Goal: Task Accomplishment & Management: Manage account settings

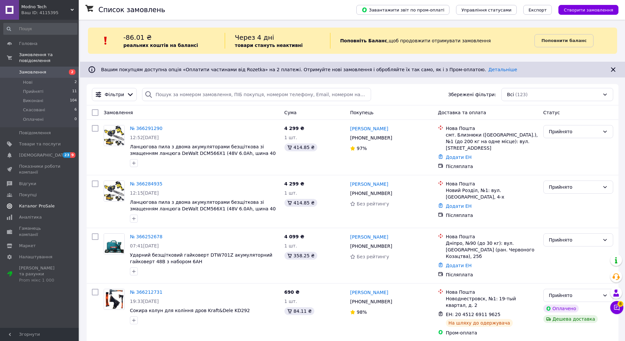
click at [33, 203] on span "Каталог ProSale" at bounding box center [36, 206] width 35 height 6
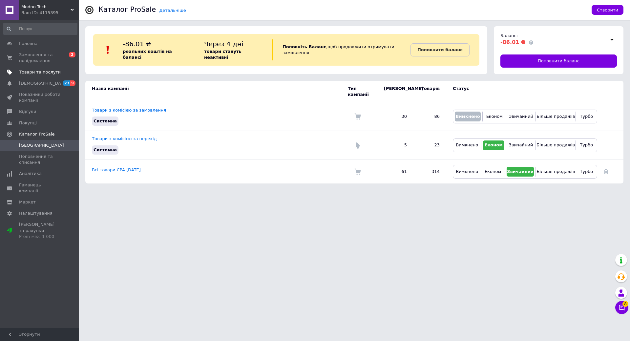
click at [40, 71] on span "Товари та послуги" at bounding box center [40, 72] width 42 height 6
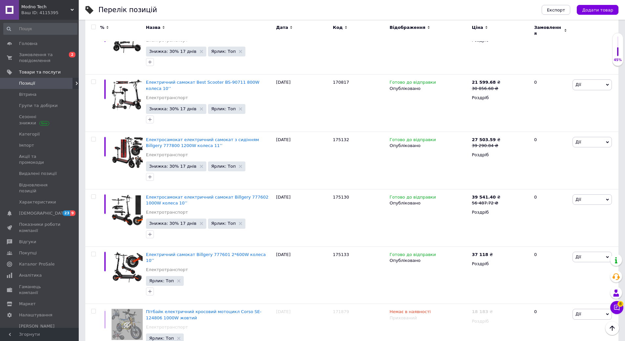
scroll to position [1225, 0]
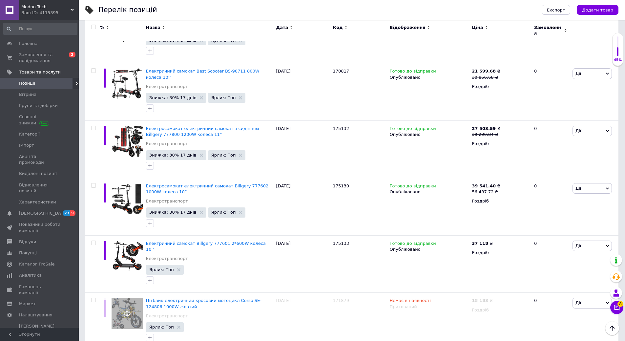
click at [0, 67] on link "Товари та послуги" at bounding box center [40, 72] width 81 height 11
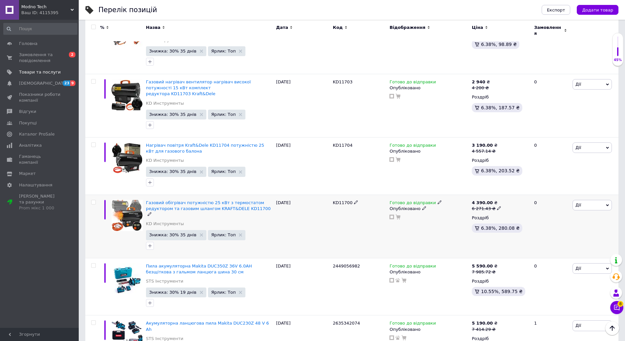
scroll to position [3908, 0]
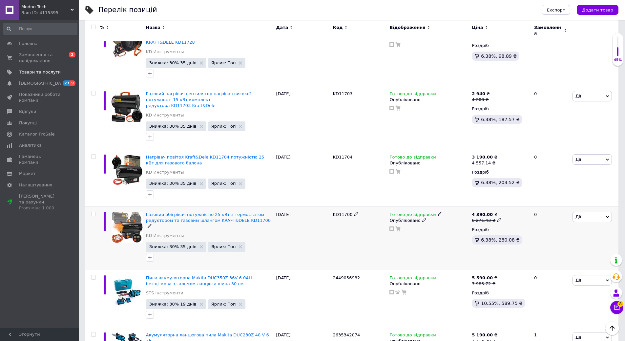
click at [93, 212] on input "checkbox" at bounding box center [93, 214] width 4 height 4
checkbox input "true"
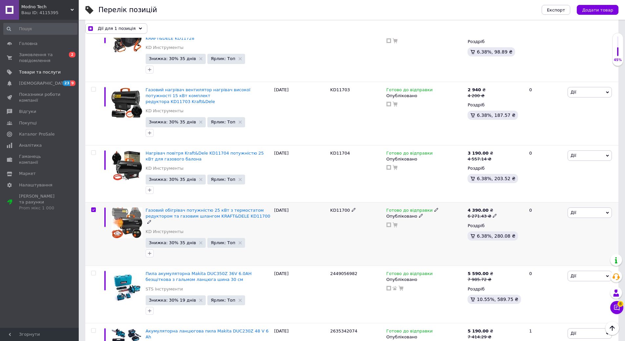
scroll to position [3907, 0]
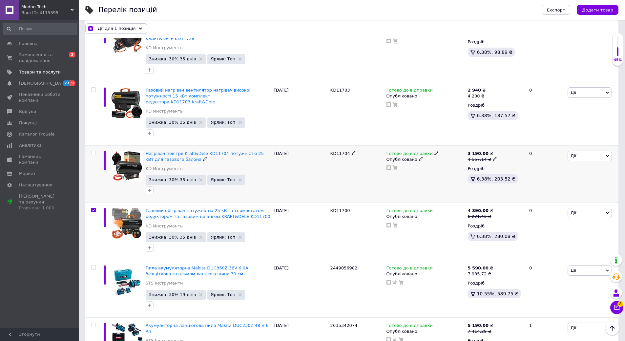
click at [92, 151] on input "checkbox" at bounding box center [93, 153] width 4 height 4
checkbox input "true"
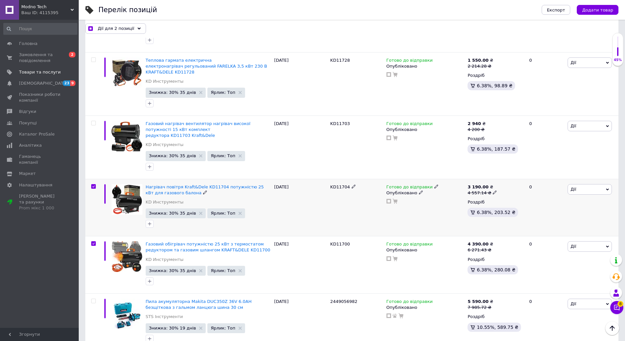
scroll to position [3842, 0]
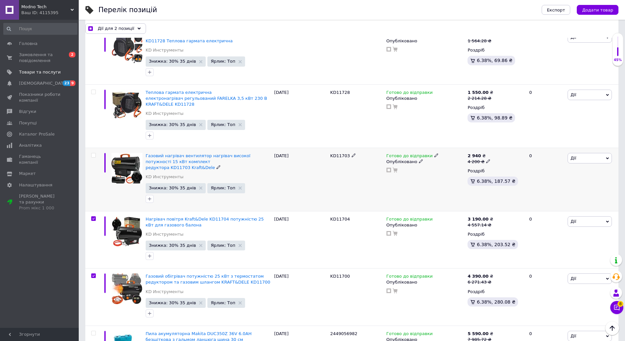
click at [94, 153] on input "checkbox" at bounding box center [93, 155] width 4 height 4
checkbox input "true"
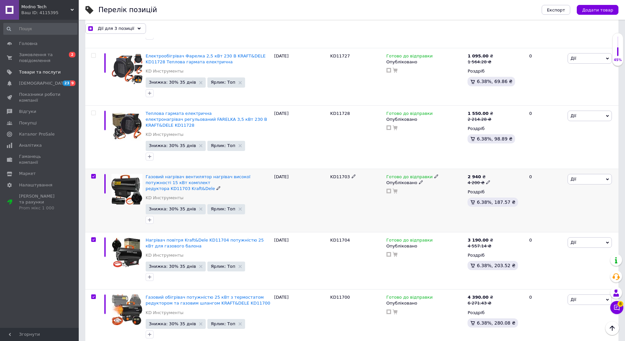
scroll to position [3809, 0]
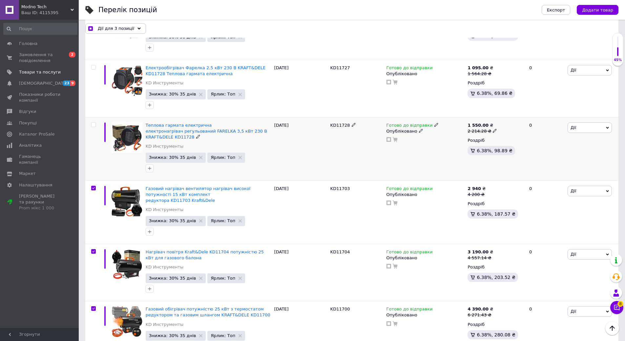
click at [93, 123] on input "checkbox" at bounding box center [93, 125] width 4 height 4
checkbox input "true"
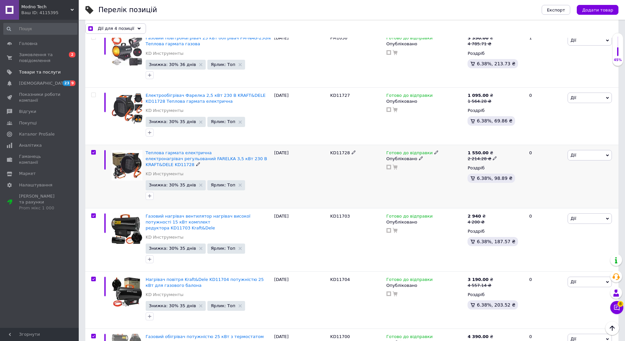
scroll to position [3743, 0]
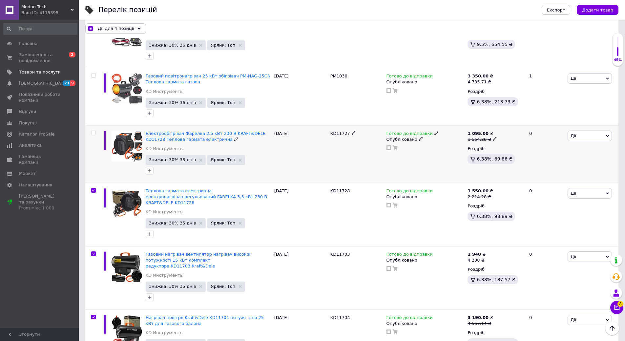
click at [93, 131] on input "checkbox" at bounding box center [93, 133] width 4 height 4
checkbox input "true"
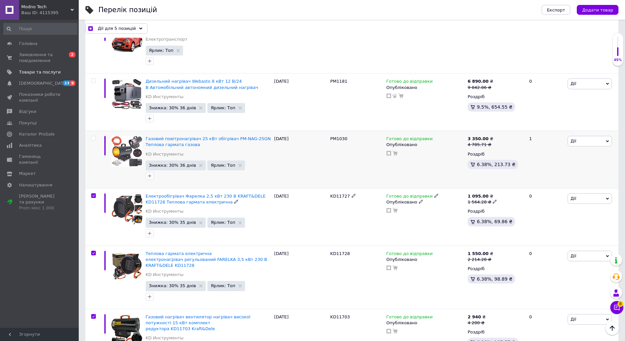
scroll to position [3678, 0]
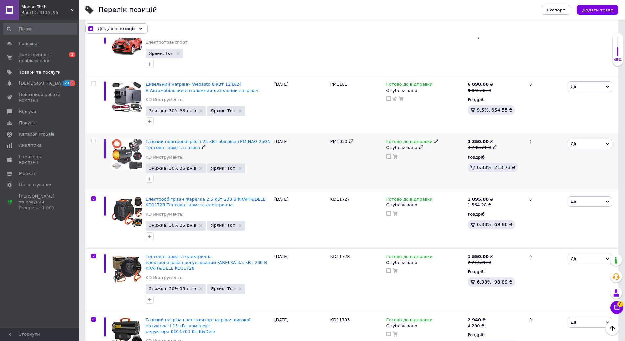
click at [93, 139] on input "checkbox" at bounding box center [93, 141] width 4 height 4
checkbox input "true"
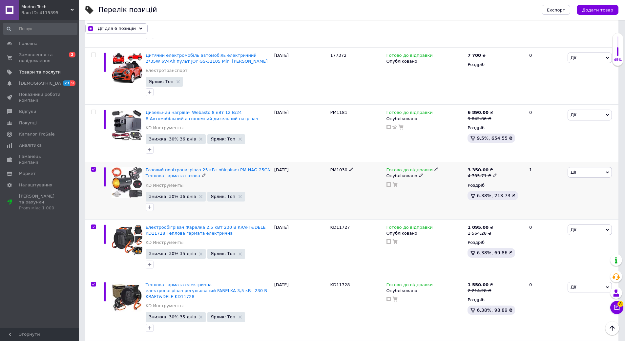
scroll to position [3612, 0]
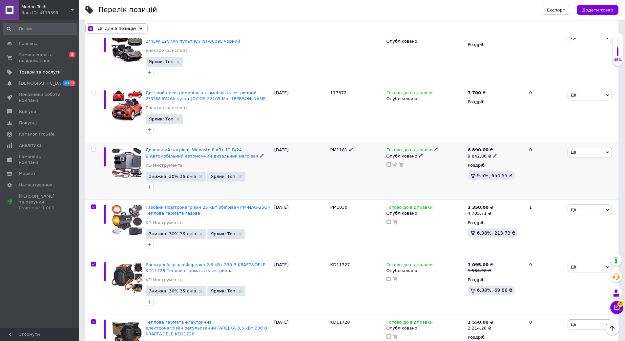
click at [93, 147] on input "checkbox" at bounding box center [93, 149] width 4 height 4
checkbox input "true"
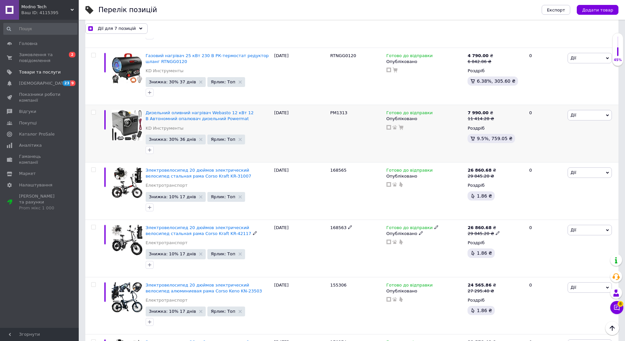
scroll to position [104, 0]
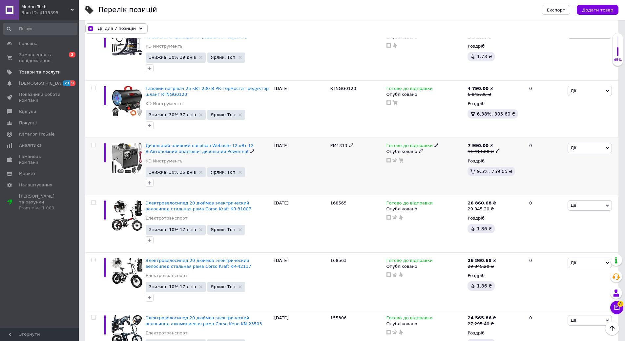
click at [93, 144] on input "checkbox" at bounding box center [93, 145] width 4 height 4
checkbox input "true"
click at [93, 86] on input "checkbox" at bounding box center [93, 88] width 4 height 4
checkbox input "true"
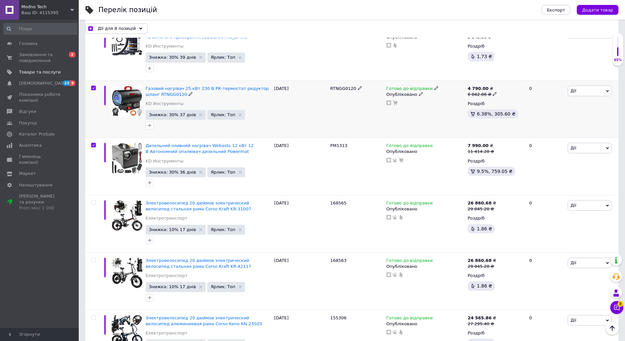
checkbox input "true"
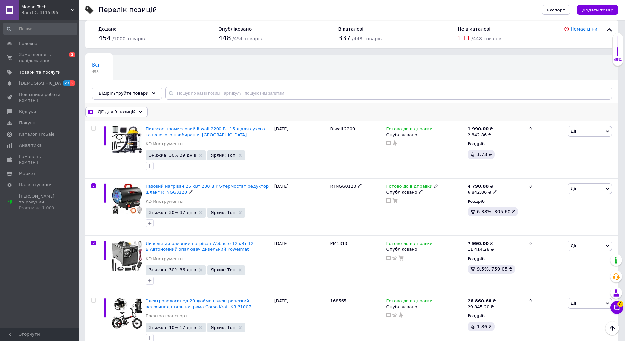
scroll to position [5, 0]
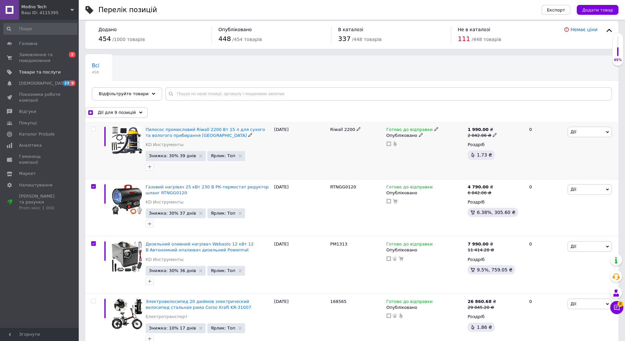
click at [93, 128] on input "checkbox" at bounding box center [93, 129] width 4 height 4
checkbox input "true"
click at [555, 8] on span "Експорт" at bounding box center [556, 10] width 18 height 5
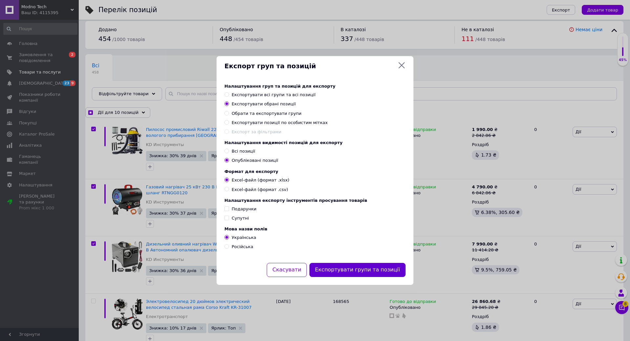
click at [343, 270] on button "Експортувати групи та позиції" at bounding box center [357, 270] width 96 height 14
checkbox input "true"
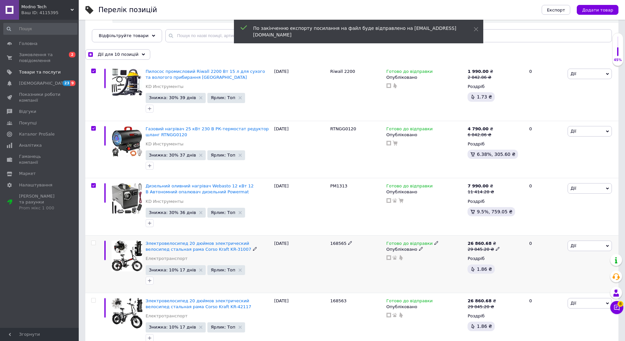
scroll to position [71, 0]
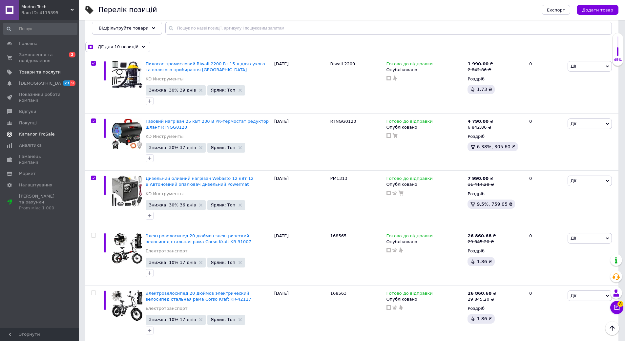
click at [41, 133] on span "Каталог ProSale" at bounding box center [36, 134] width 35 height 6
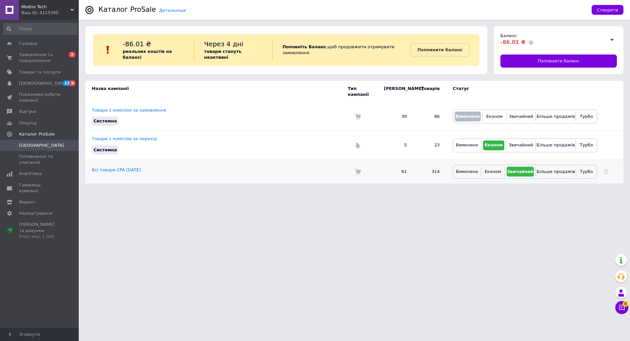
click at [129, 167] on td "Всі товари CPA [DATE]" at bounding box center [216, 171] width 262 height 24
click at [128, 167] on link "Всі товари CPA [DATE]" at bounding box center [116, 169] width 49 height 5
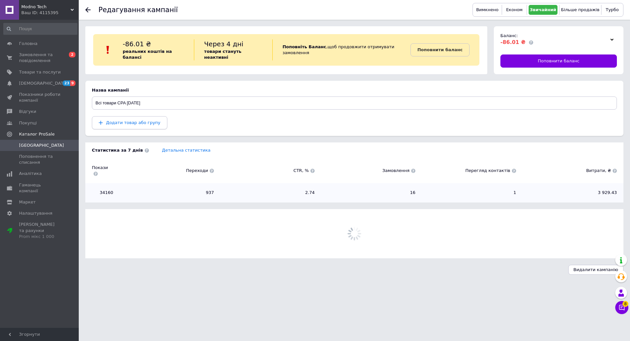
click at [131, 121] on span "Додати товар або групу" at bounding box center [133, 122] width 54 height 5
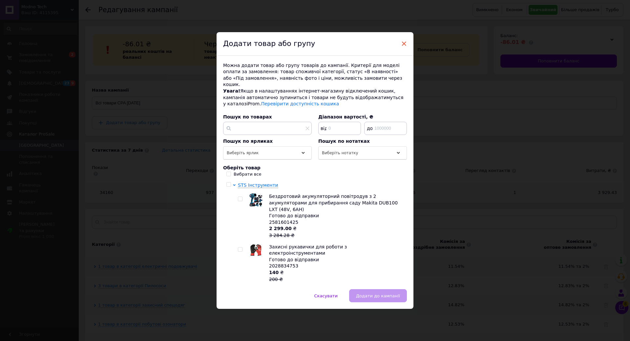
click at [402, 49] on span "×" at bounding box center [404, 43] width 6 height 11
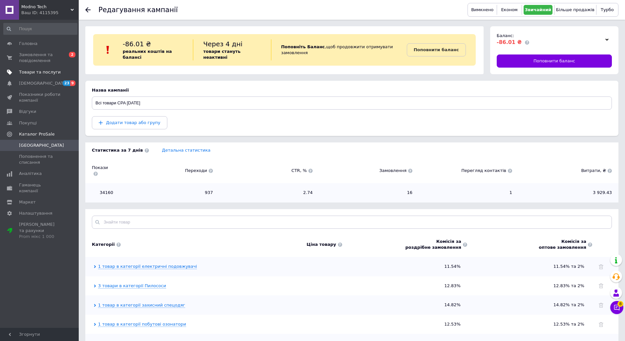
click at [34, 71] on span "Товари та послуги" at bounding box center [40, 72] width 42 height 6
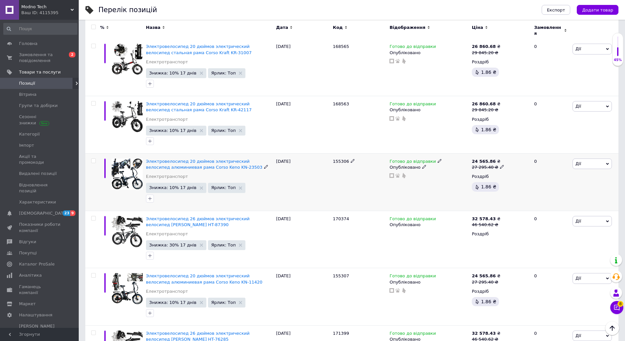
scroll to position [295, 0]
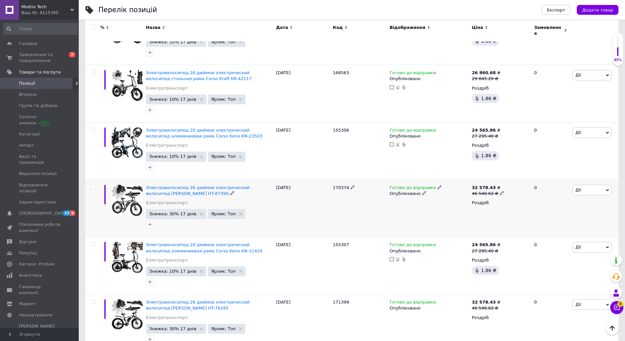
click at [92, 185] on input "checkbox" at bounding box center [93, 187] width 4 height 4
checkbox input "true"
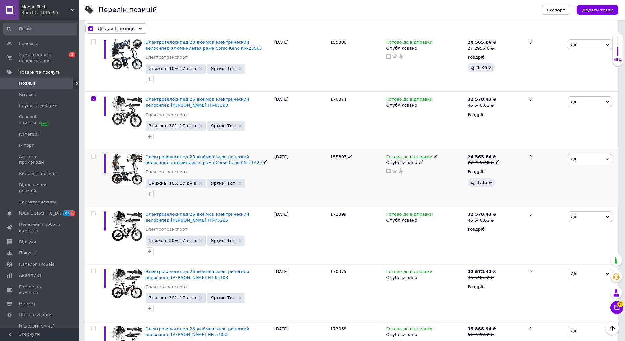
scroll to position [393, 0]
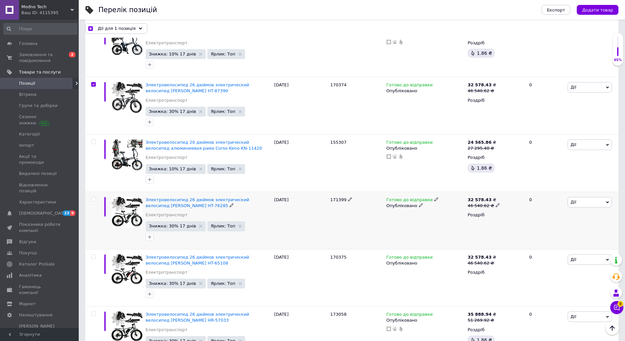
click at [92, 199] on input "checkbox" at bounding box center [93, 199] width 4 height 4
checkbox input "true"
click at [94, 256] on input "checkbox" at bounding box center [93, 256] width 4 height 4
checkbox input "true"
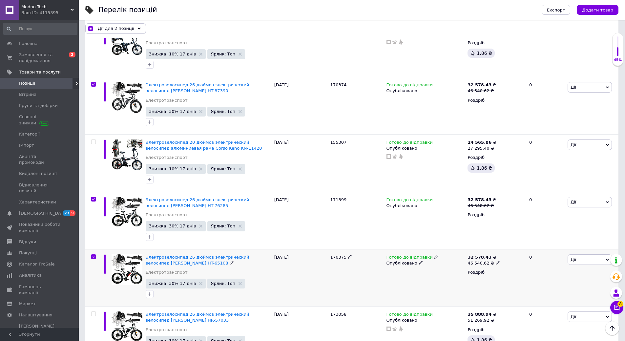
checkbox input "true"
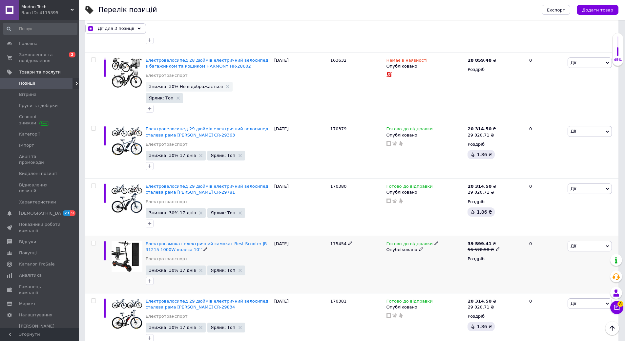
scroll to position [820, 0]
click at [93, 241] on input "checkbox" at bounding box center [93, 243] width 4 height 4
checkbox input "true"
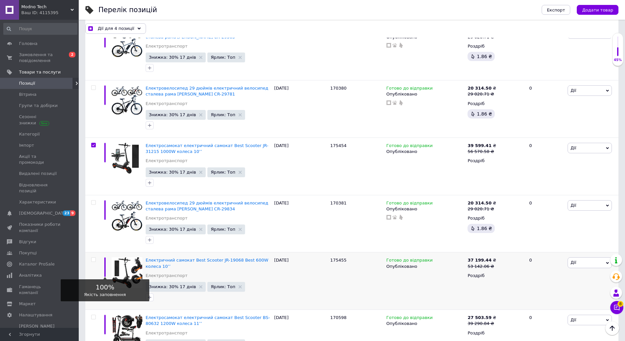
scroll to position [918, 0]
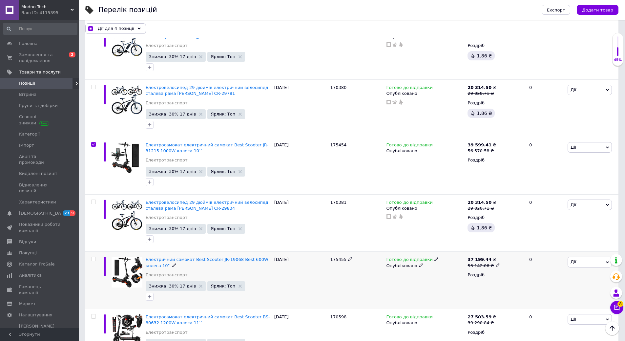
click at [93, 257] on input "checkbox" at bounding box center [93, 259] width 4 height 4
checkbox input "true"
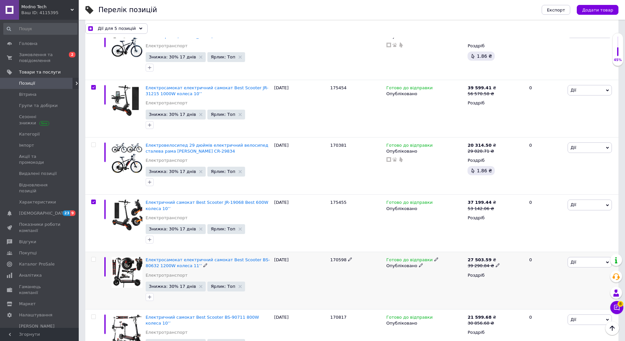
scroll to position [984, 0]
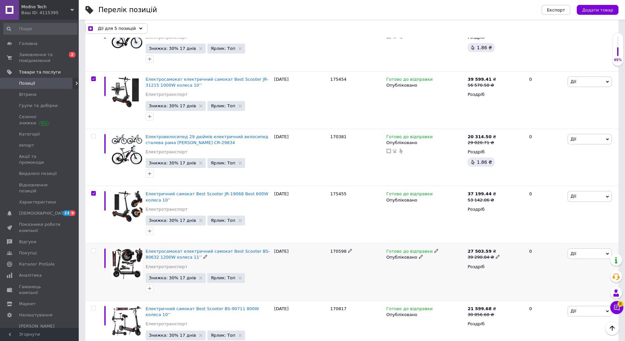
click at [95, 249] on input "checkbox" at bounding box center [93, 251] width 4 height 4
checkbox input "true"
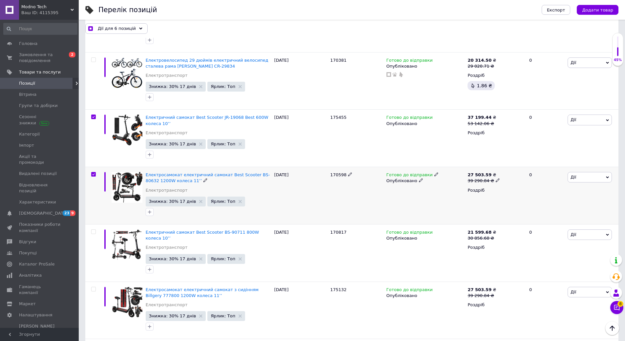
scroll to position [1082, 0]
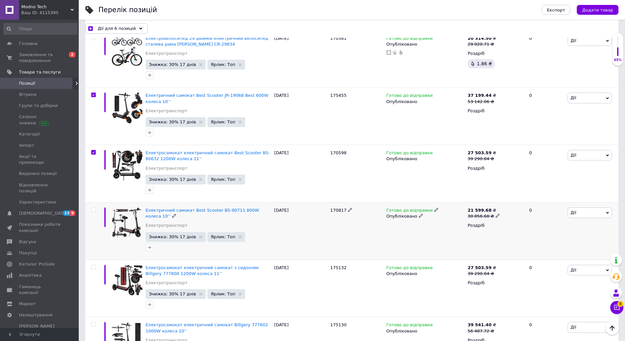
click at [93, 208] on input "checkbox" at bounding box center [93, 210] width 4 height 4
checkbox input "true"
click at [93, 265] on input "checkbox" at bounding box center [93, 267] width 4 height 4
checkbox input "true"
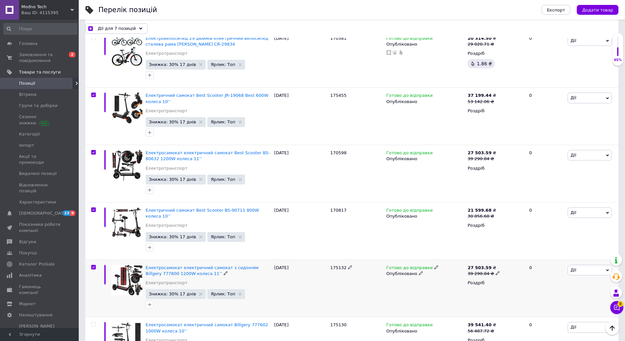
checkbox input "true"
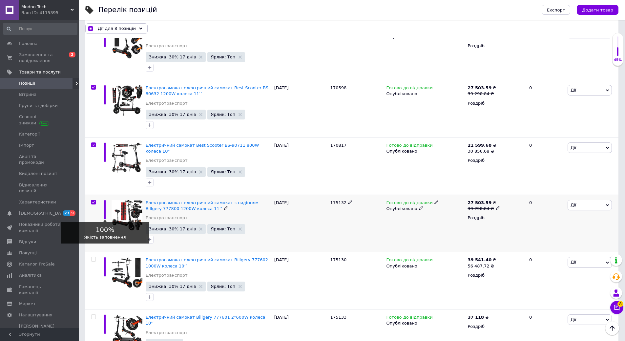
scroll to position [1148, 0]
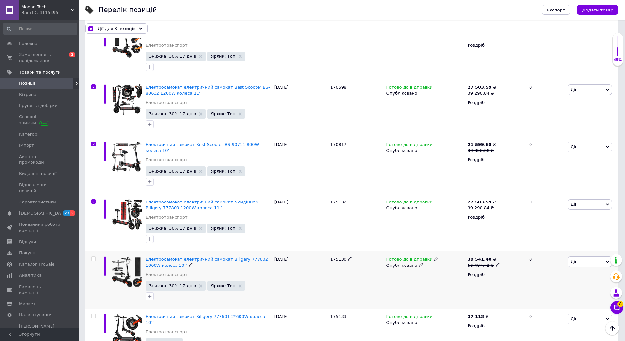
click at [94, 256] on input "checkbox" at bounding box center [93, 258] width 4 height 4
checkbox input "true"
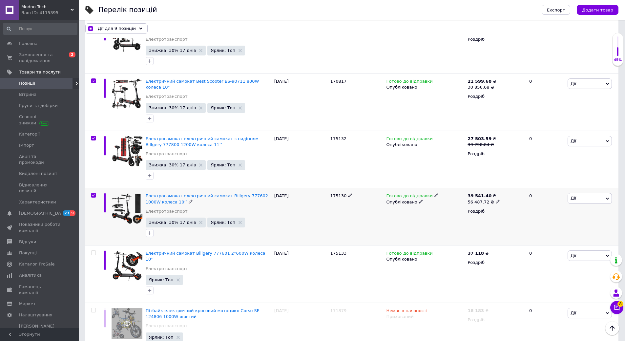
scroll to position [1213, 0]
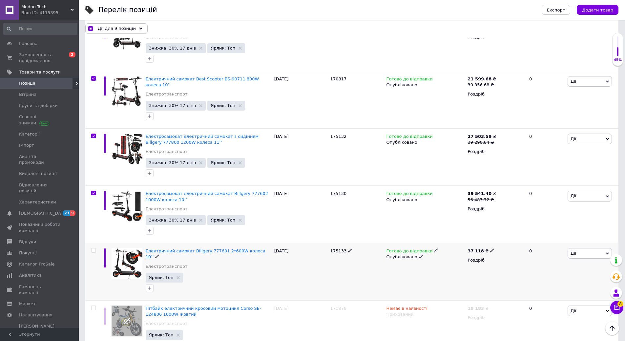
click at [91, 248] on input "checkbox" at bounding box center [93, 250] width 4 height 4
checkbox input "true"
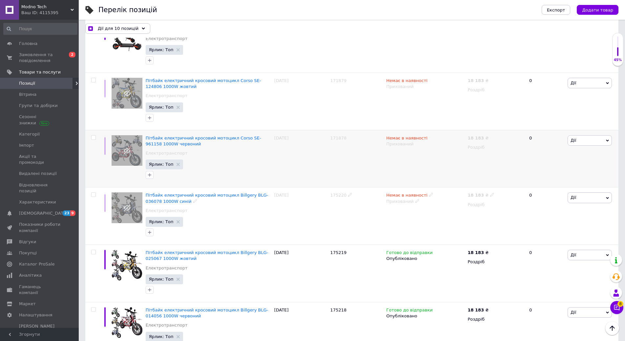
scroll to position [1443, 0]
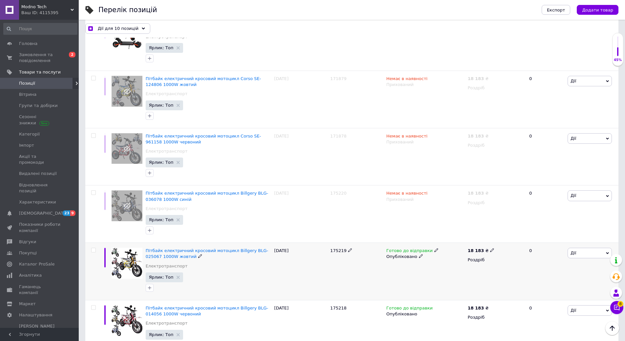
click at [94, 248] on input "checkbox" at bounding box center [93, 250] width 4 height 4
checkbox input "true"
click at [93, 305] on input "checkbox" at bounding box center [93, 307] width 4 height 4
checkbox input "true"
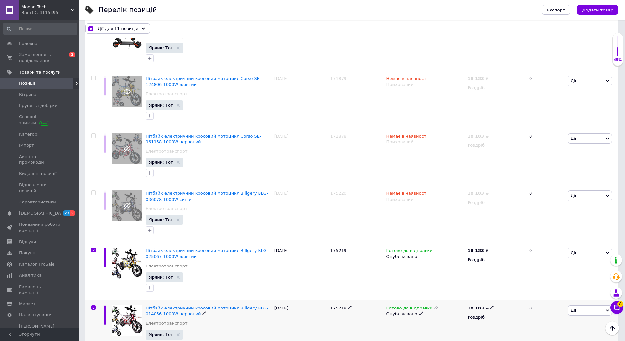
checkbox input "true"
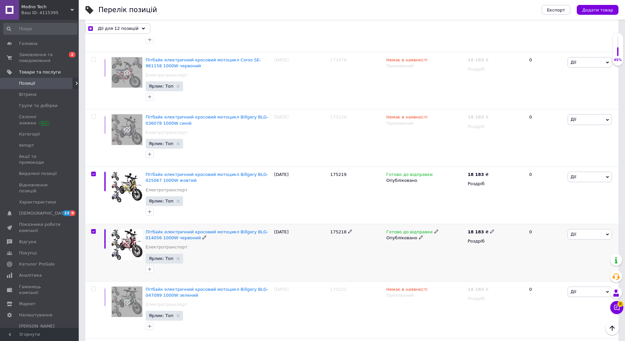
scroll to position [1574, 0]
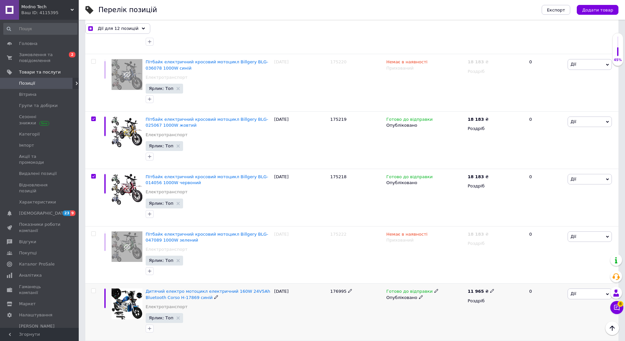
click at [93, 289] on input "checkbox" at bounding box center [93, 291] width 4 height 4
checkbox input "true"
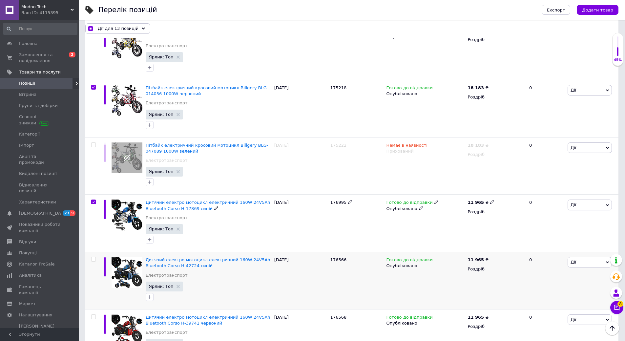
scroll to position [1672, 0]
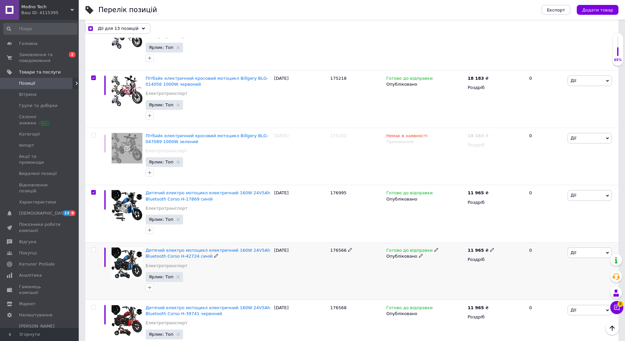
click at [92, 248] on input "checkbox" at bounding box center [93, 250] width 4 height 4
checkbox input "true"
click at [93, 305] on input "checkbox" at bounding box center [93, 307] width 4 height 4
checkbox input "true"
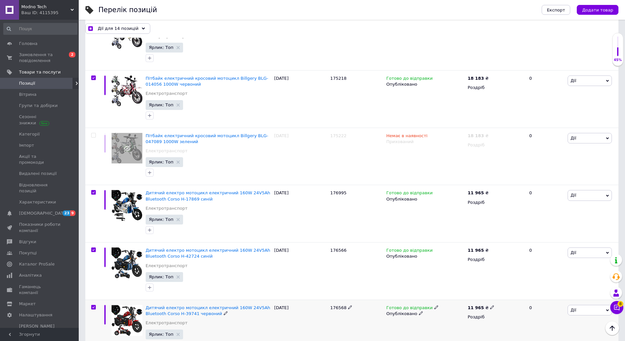
checkbox input "true"
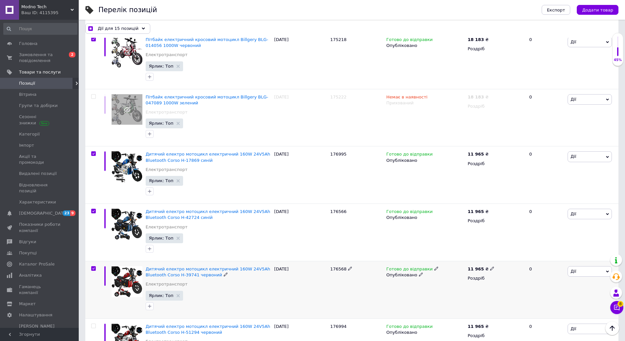
scroll to position [1771, 0]
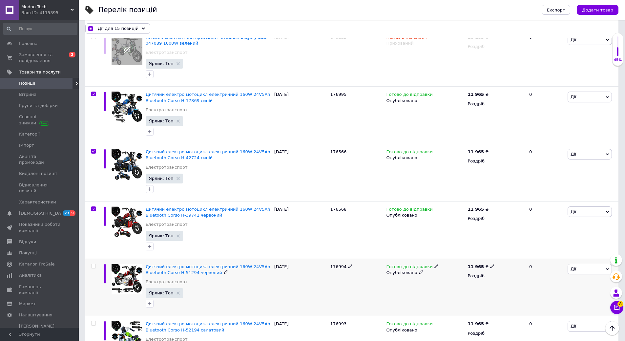
click at [92, 264] on input "checkbox" at bounding box center [93, 266] width 4 height 4
checkbox input "true"
click at [94, 321] on input "checkbox" at bounding box center [93, 323] width 4 height 4
checkbox input "true"
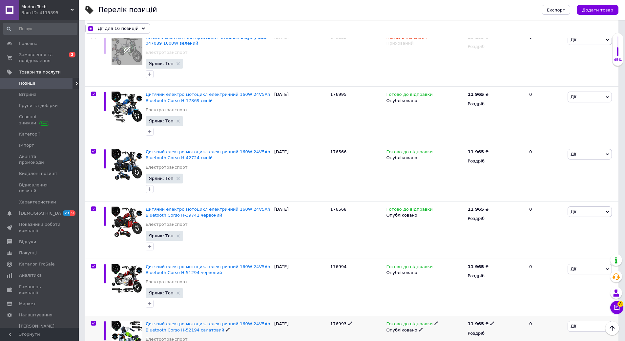
checkbox input "true"
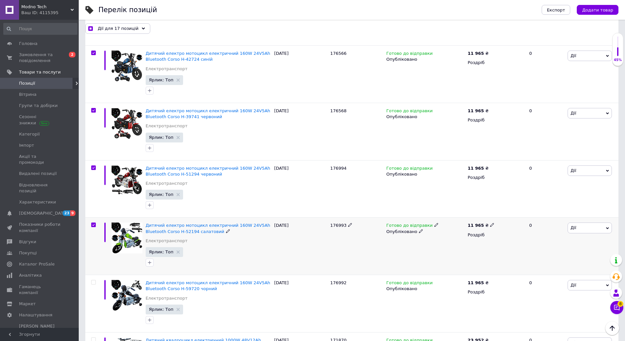
scroll to position [1902, 0]
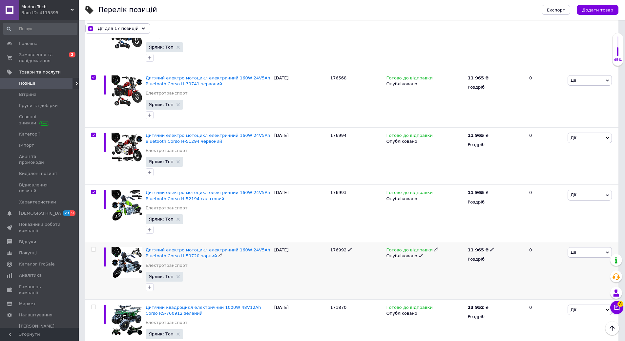
click at [92, 247] on input "checkbox" at bounding box center [93, 249] width 4 height 4
checkbox input "true"
click at [92, 305] on input "checkbox" at bounding box center [93, 307] width 4 height 4
checkbox input "true"
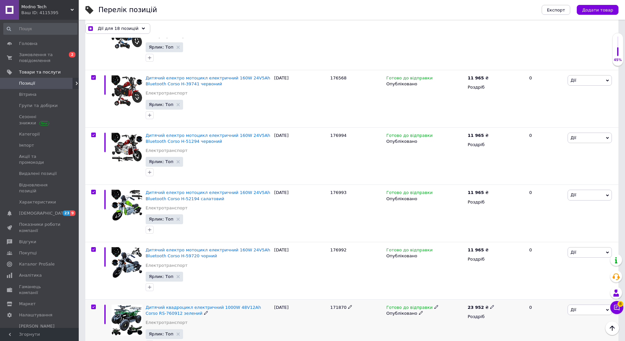
checkbox input "true"
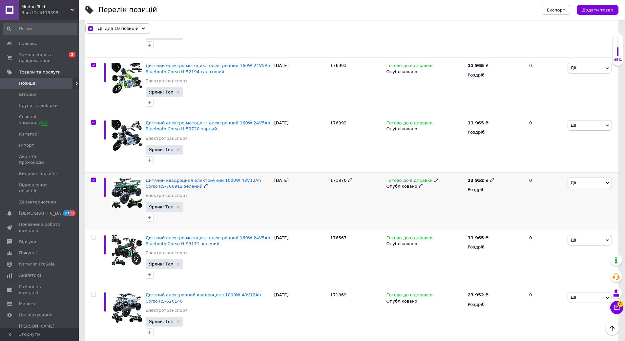
scroll to position [2033, 0]
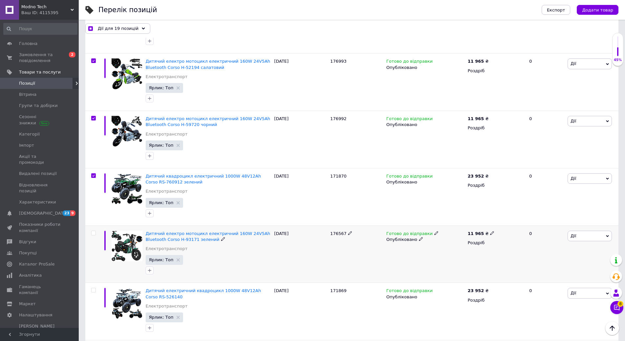
click at [94, 231] on input "checkbox" at bounding box center [93, 233] width 4 height 4
checkbox input "true"
click at [95, 288] on input "checkbox" at bounding box center [93, 290] width 4 height 4
checkbox input "true"
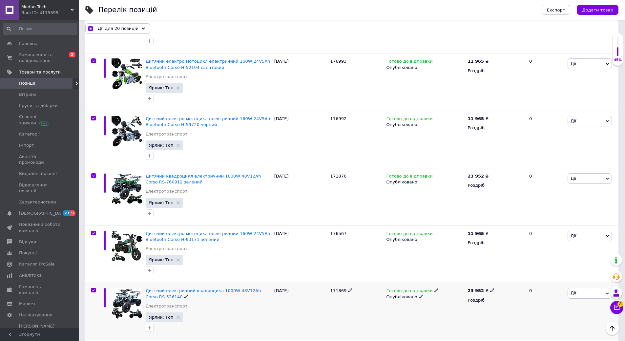
checkbox input "true"
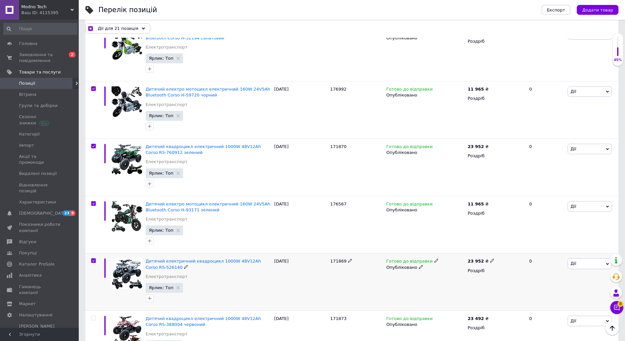
scroll to position [2131, 0]
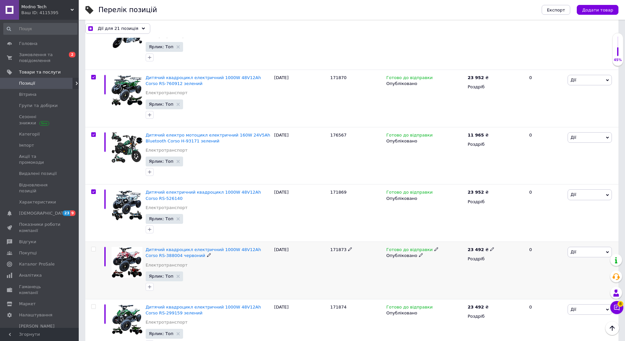
click at [95, 247] on input "checkbox" at bounding box center [93, 249] width 4 height 4
checkbox input "true"
click at [94, 304] on input "checkbox" at bounding box center [93, 306] width 4 height 4
checkbox input "true"
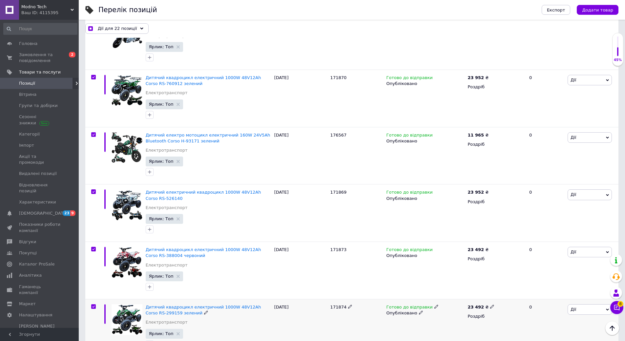
checkbox input "true"
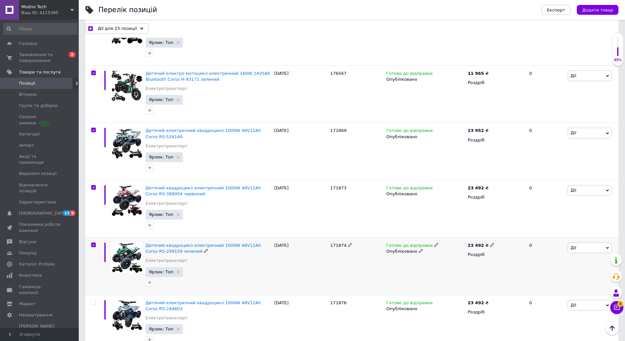
scroll to position [2230, 0]
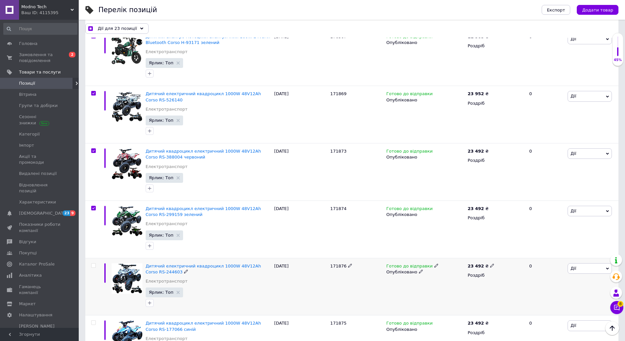
click at [94, 263] on input "checkbox" at bounding box center [93, 265] width 4 height 4
checkbox input "true"
click at [94, 320] on input "checkbox" at bounding box center [93, 322] width 4 height 4
checkbox input "true"
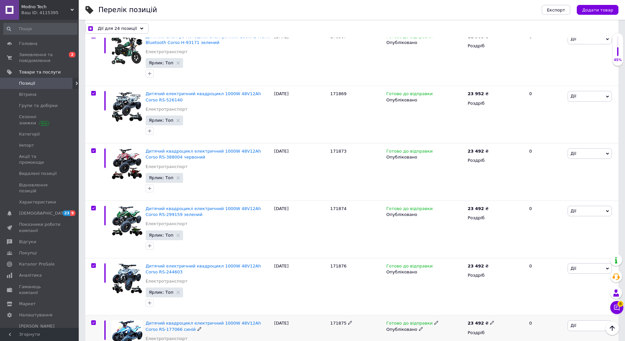
checkbox input "true"
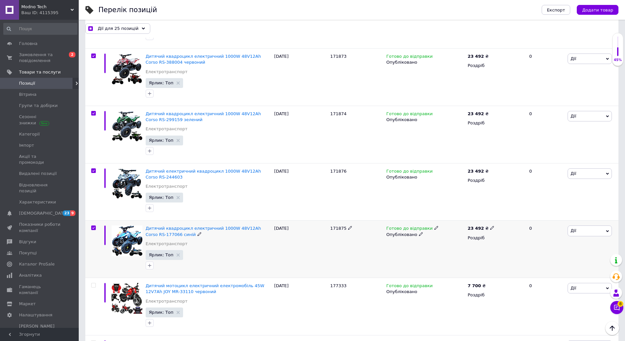
scroll to position [2328, 0]
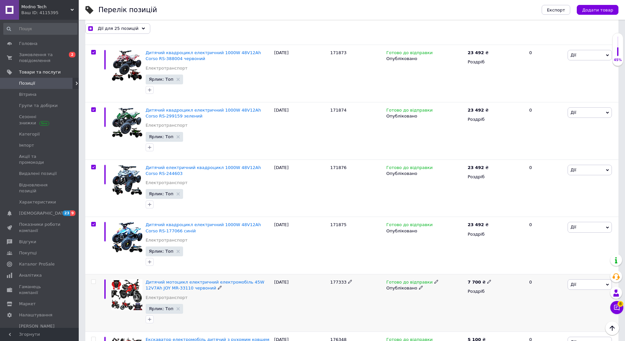
click at [92, 279] on input "checkbox" at bounding box center [93, 281] width 4 height 4
checkbox input "true"
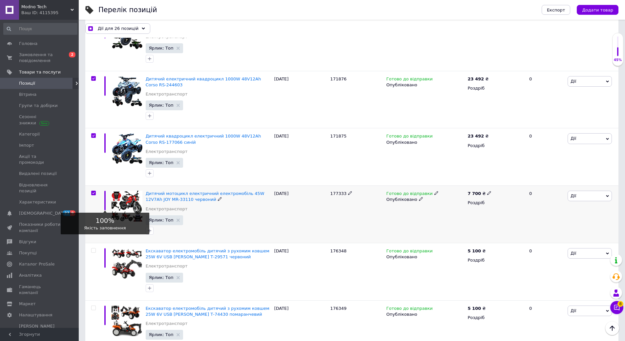
scroll to position [2427, 0]
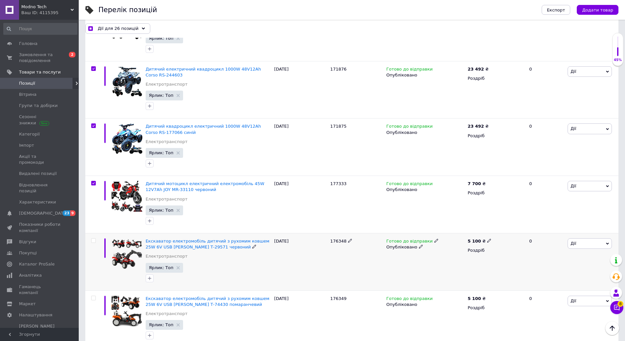
click at [95, 238] on input "checkbox" at bounding box center [93, 240] width 4 height 4
checkbox input "true"
click at [94, 296] on input "checkbox" at bounding box center [93, 298] width 4 height 4
checkbox input "true"
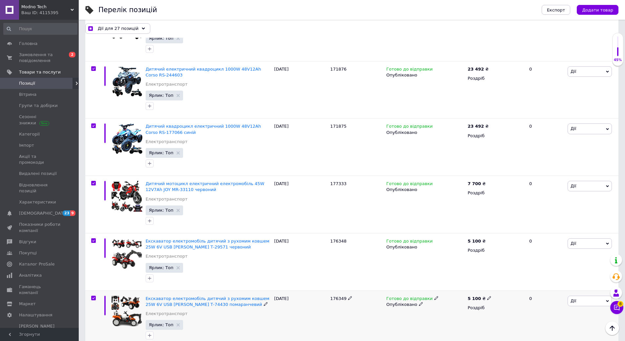
checkbox input "true"
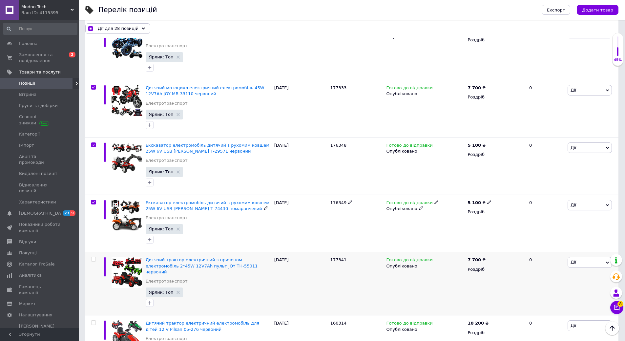
scroll to position [2525, 0]
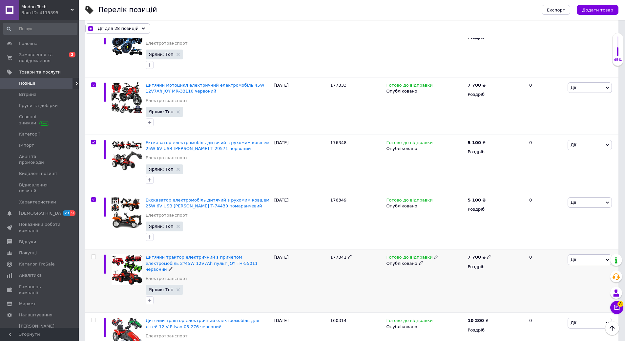
click at [93, 254] on input "checkbox" at bounding box center [93, 256] width 4 height 4
checkbox input "true"
click at [94, 318] on input "checkbox" at bounding box center [93, 320] width 4 height 4
checkbox input "true"
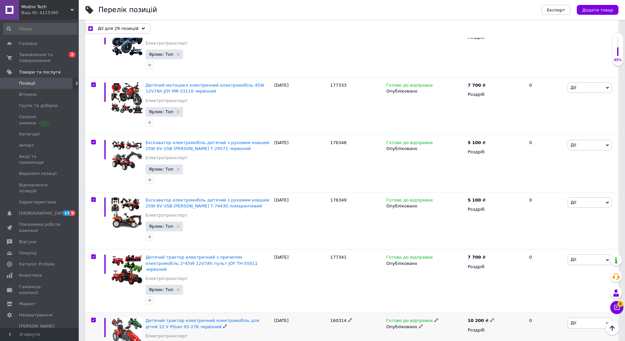
checkbox input "true"
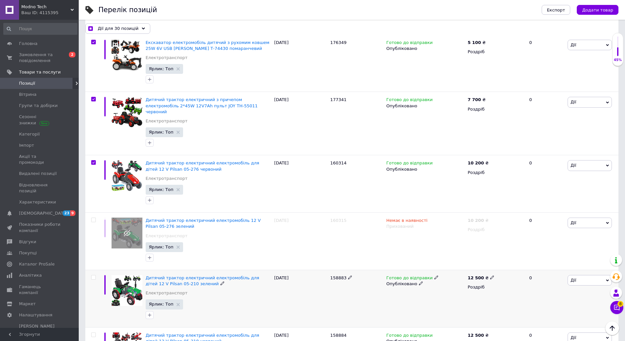
scroll to position [2689, 0]
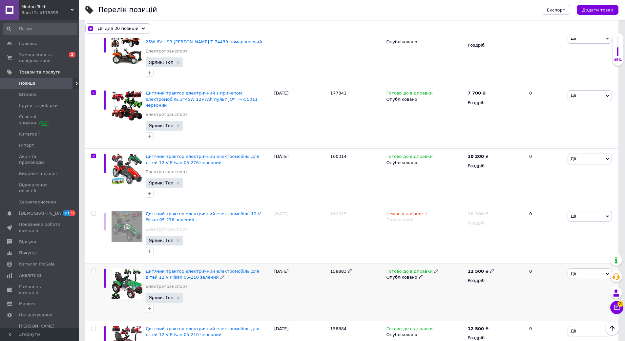
click at [93, 269] on input "checkbox" at bounding box center [93, 271] width 4 height 4
checkbox input "true"
click at [93, 326] on input "checkbox" at bounding box center [93, 328] width 4 height 4
checkbox input "true"
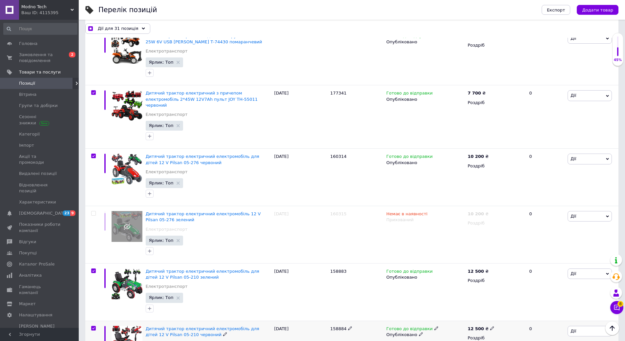
checkbox input "true"
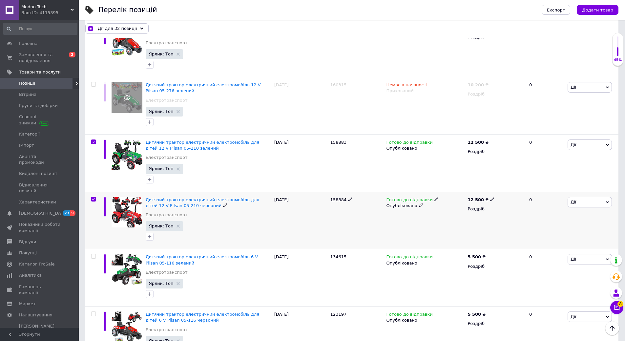
scroll to position [2820, 0]
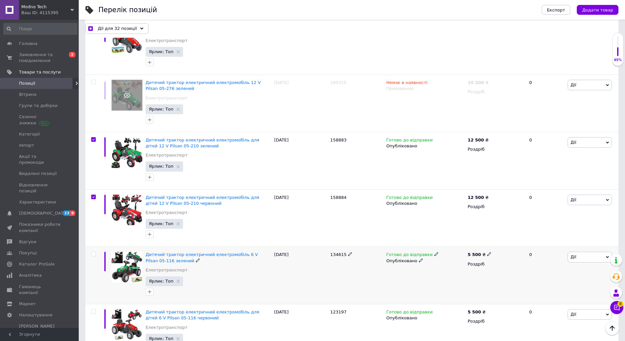
click at [92, 252] on input "checkbox" at bounding box center [93, 254] width 4 height 4
checkbox input "true"
click at [92, 309] on input "checkbox" at bounding box center [93, 311] width 4 height 4
checkbox input "true"
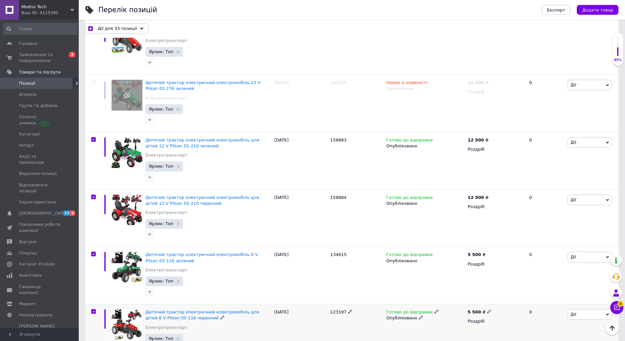
checkbox input "true"
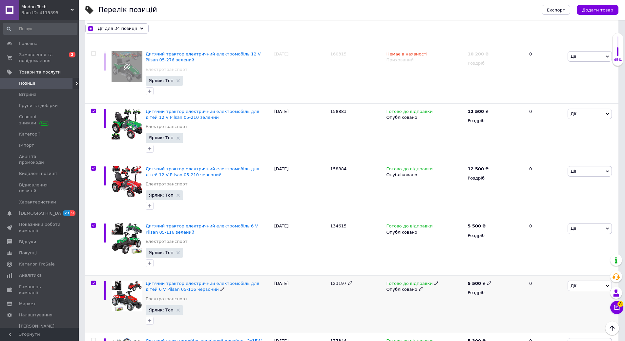
scroll to position [2918, 0]
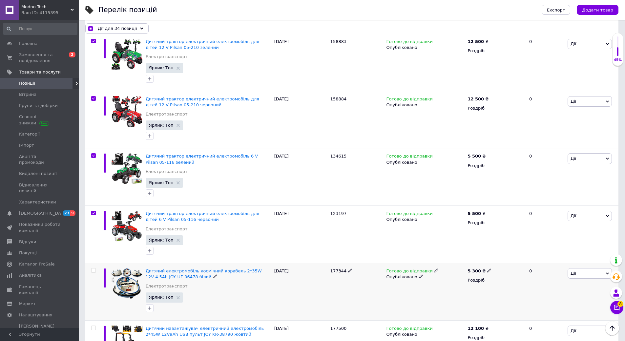
click at [92, 268] on input "checkbox" at bounding box center [93, 270] width 4 height 4
checkbox input "true"
click at [94, 326] on input "checkbox" at bounding box center [93, 328] width 4 height 4
checkbox input "true"
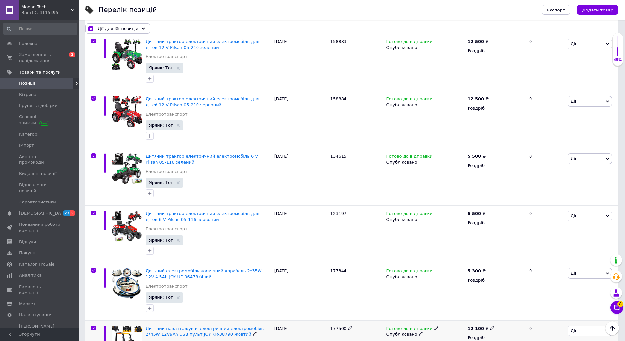
checkbox input "true"
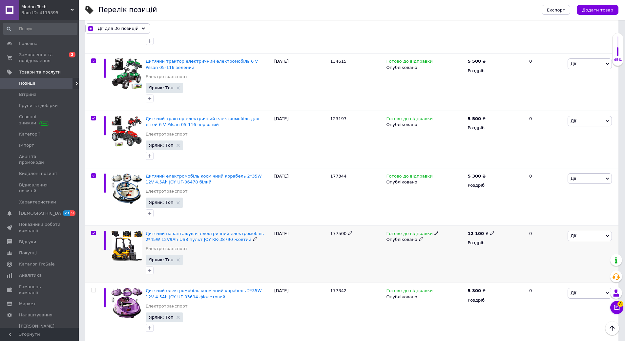
scroll to position [3017, 0]
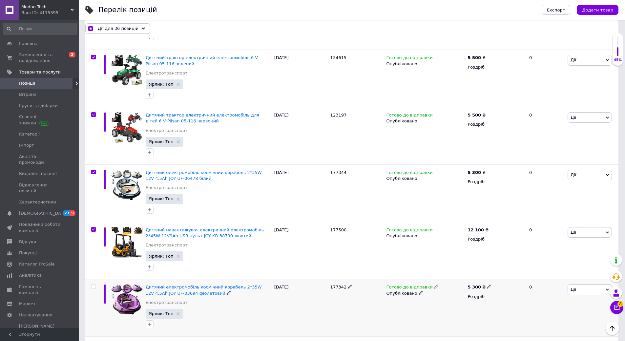
click at [92, 284] on input "checkbox" at bounding box center [93, 286] width 4 height 4
checkbox input "true"
click at [93, 340] on input "checkbox" at bounding box center [93, 344] width 4 height 4
checkbox input "true"
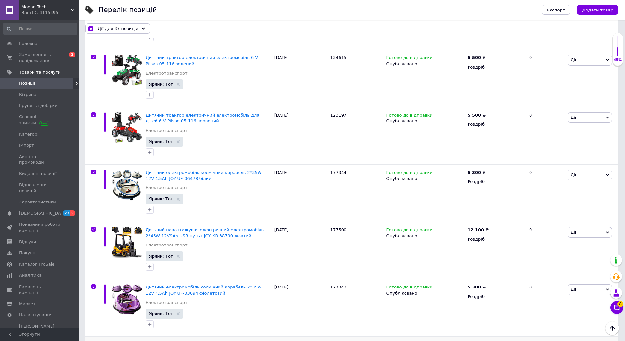
checkbox input "true"
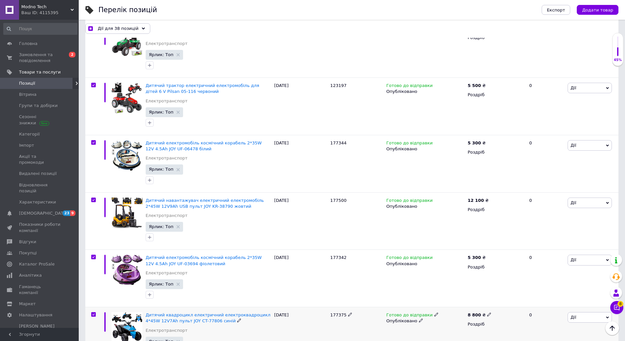
scroll to position [3115, 0]
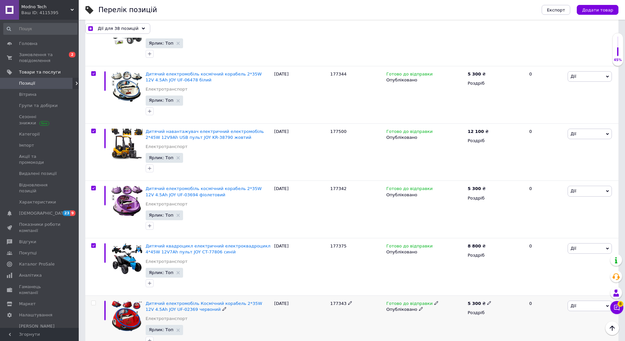
click at [94, 301] on input "checkbox" at bounding box center [93, 303] width 4 height 4
checkbox input "true"
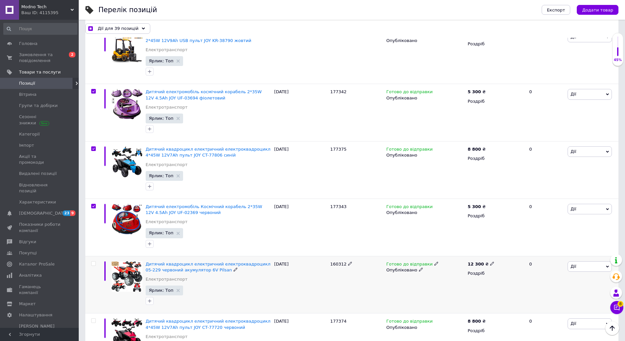
scroll to position [3214, 0]
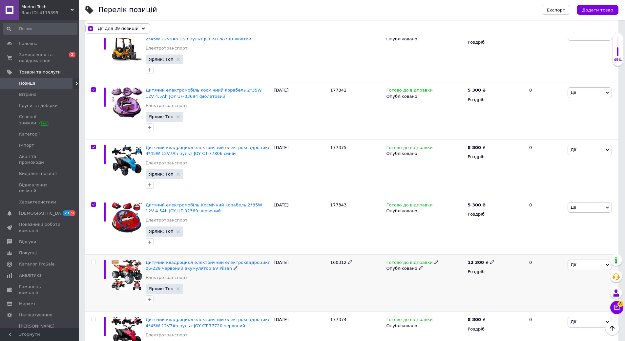
click at [94, 260] on input "checkbox" at bounding box center [93, 262] width 4 height 4
checkbox input "true"
click at [93, 317] on input "checkbox" at bounding box center [93, 319] width 4 height 4
checkbox input "true"
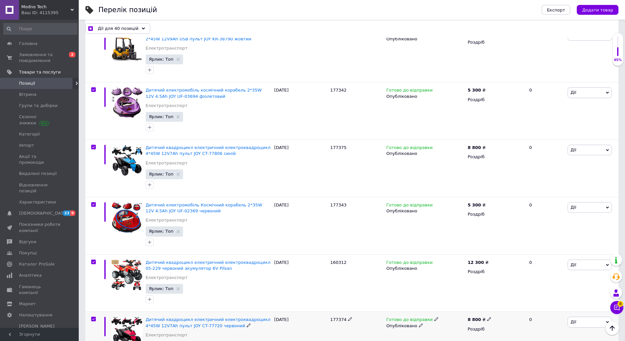
checkbox input "true"
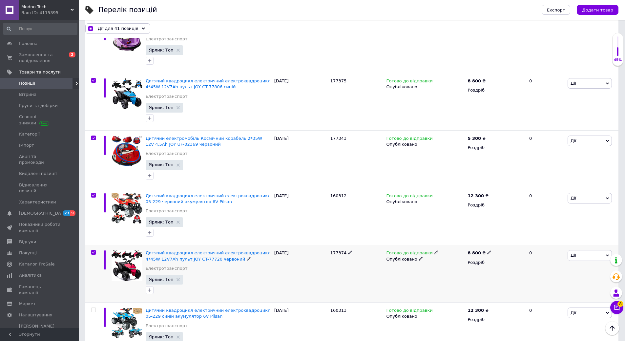
scroll to position [3312, 0]
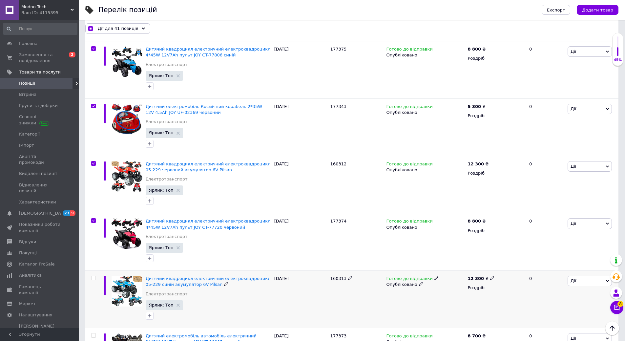
click at [94, 276] on input "checkbox" at bounding box center [93, 278] width 4 height 4
checkbox input "true"
click at [94, 333] on input "checkbox" at bounding box center [93, 335] width 4 height 4
checkbox input "true"
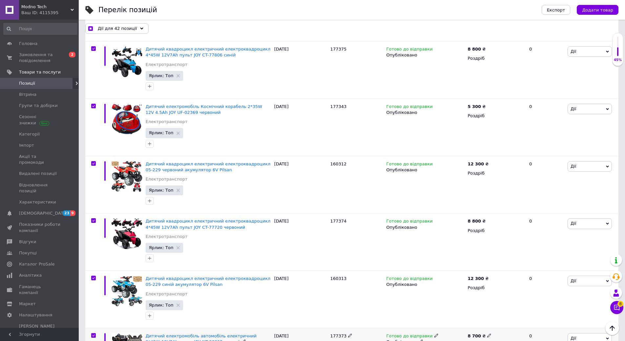
checkbox input "true"
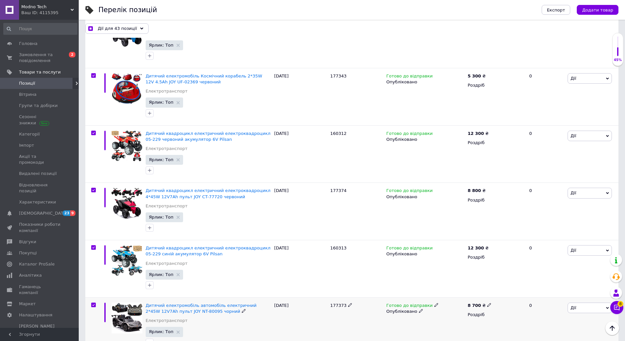
scroll to position [3410, 0]
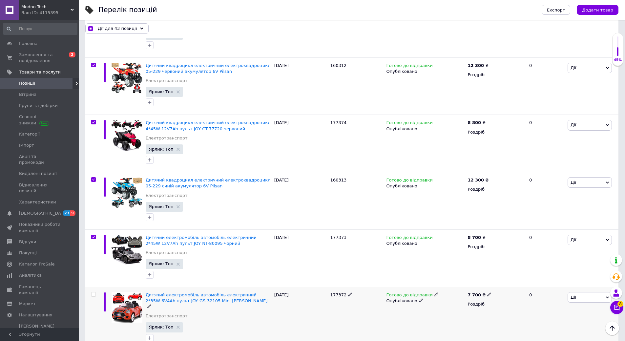
click at [94, 292] on input "checkbox" at bounding box center [93, 294] width 4 height 4
checkbox input "true"
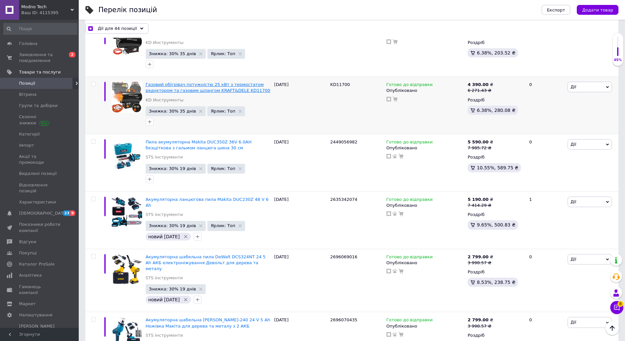
scroll to position [3968, 0]
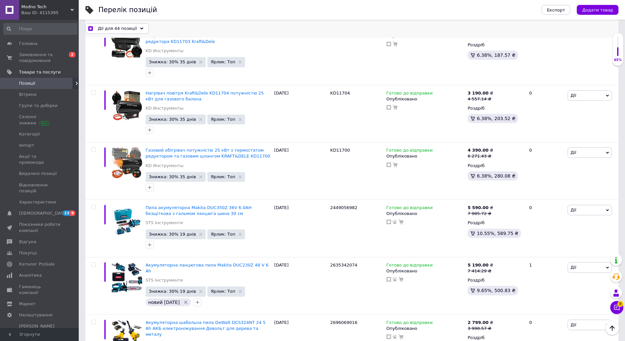
click at [126, 28] on span "Дії для 44 позиції" at bounding box center [117, 29] width 39 height 6
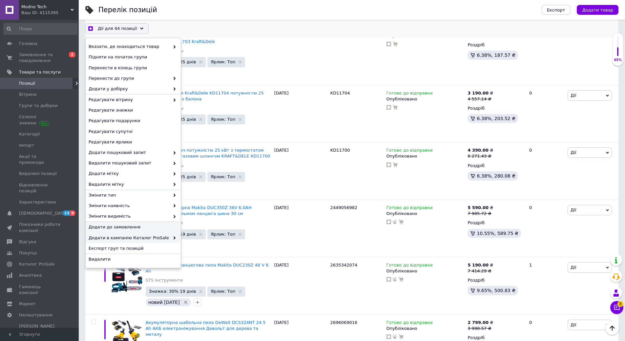
checkbox input "true"
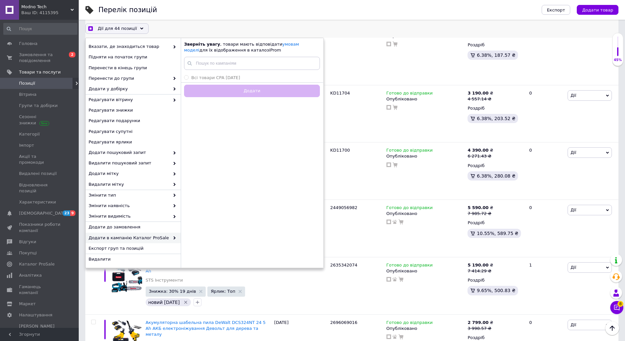
click at [135, 237] on span "Додати в кампанію Каталог ProSale" at bounding box center [129, 238] width 81 height 6
click at [186, 76] on input "Всі товари CPA [DATE]" at bounding box center [186, 77] width 4 height 4
radio input "true"
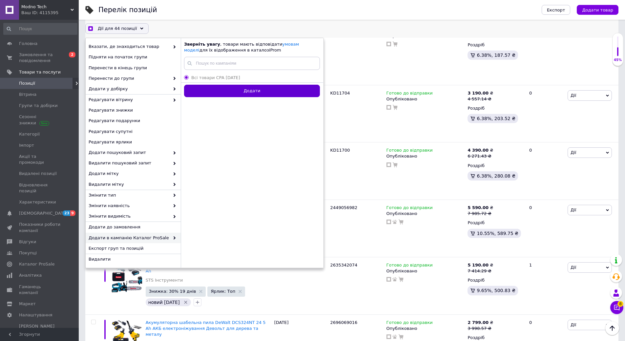
checkbox input "true"
click at [230, 88] on button "Додати" at bounding box center [252, 91] width 136 height 13
radio input "false"
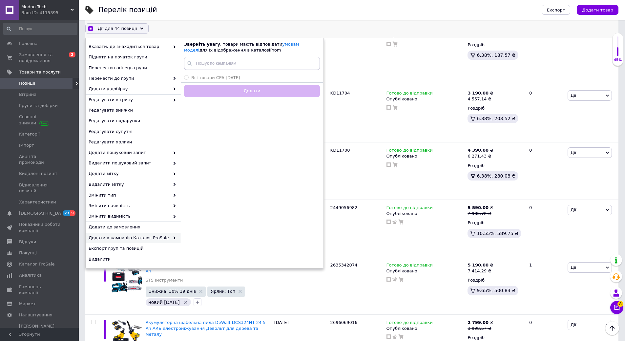
checkbox input "true"
checkbox input "false"
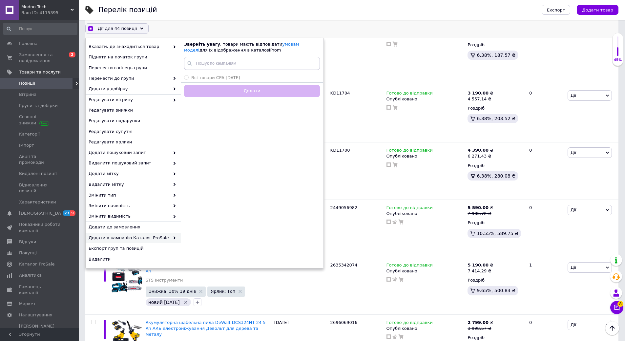
checkbox input "false"
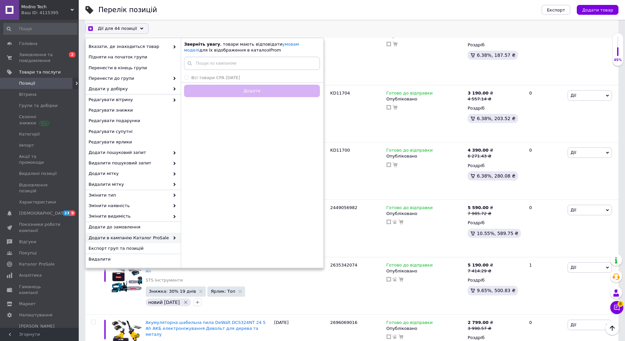
checkbox input "false"
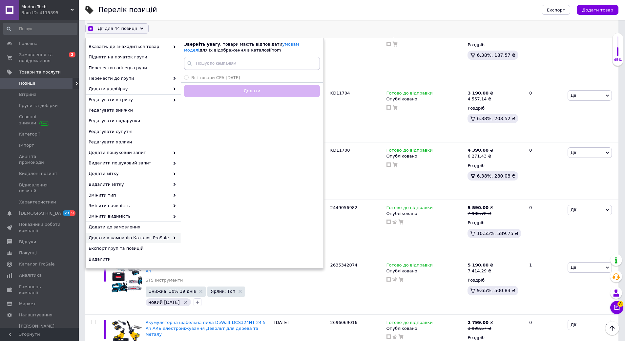
checkbox input "false"
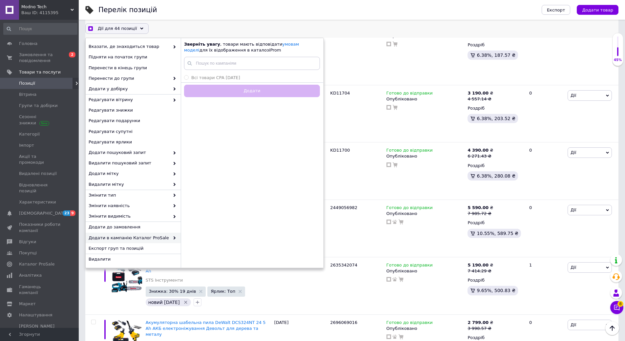
checkbox input "false"
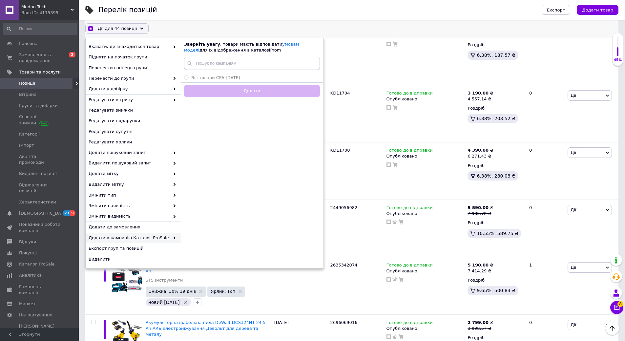
checkbox input "false"
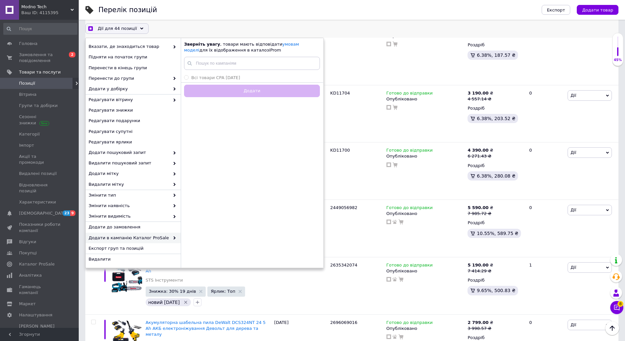
checkbox input "false"
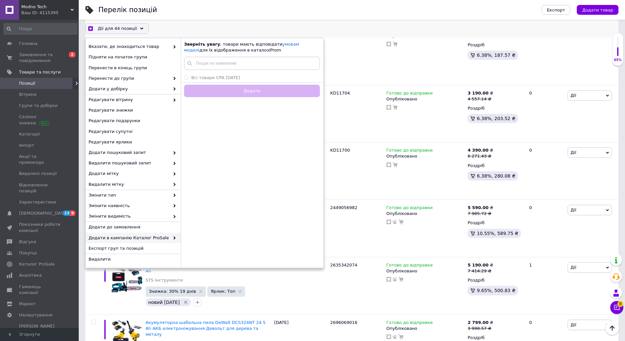
checkbox input "false"
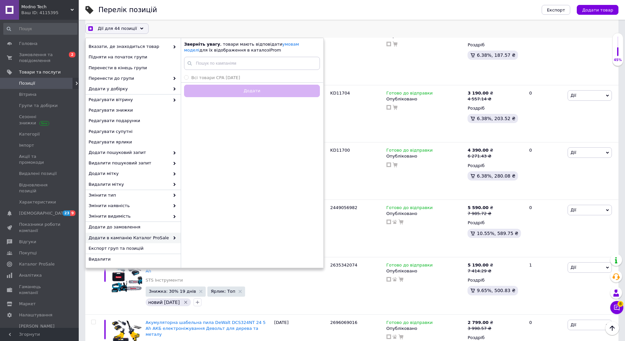
checkbox input "false"
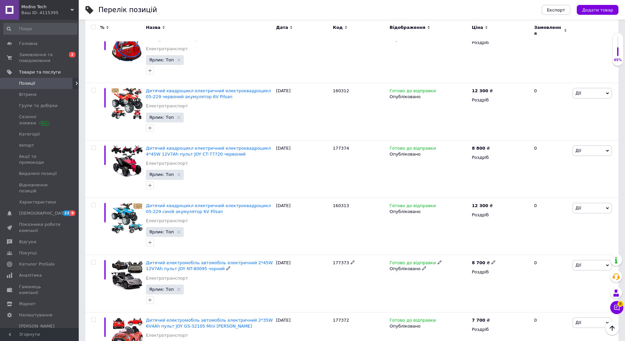
scroll to position [3377, 0]
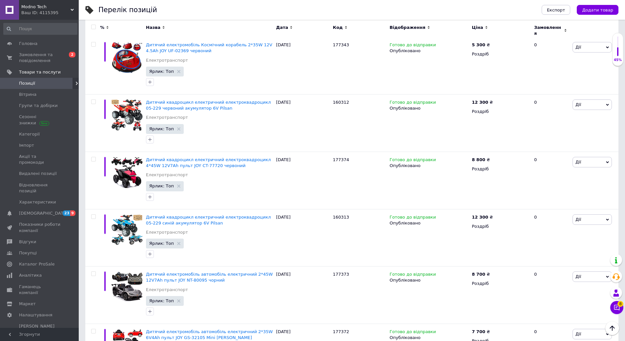
click at [27, 85] on span "Позиції" at bounding box center [27, 83] width 16 height 6
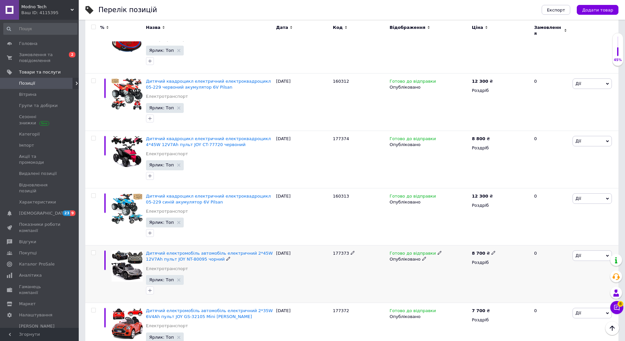
scroll to position [3410, 0]
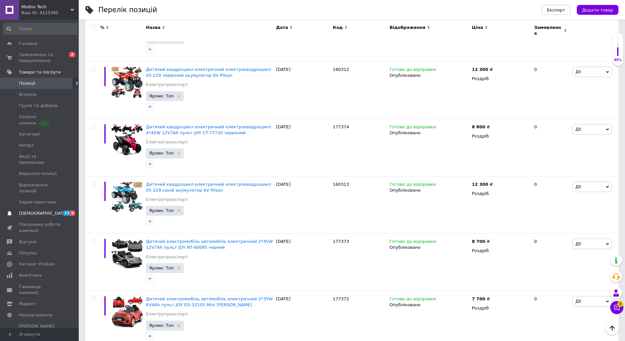
click at [33, 210] on span "[DEMOGRAPHIC_DATA]" at bounding box center [43, 213] width 49 height 6
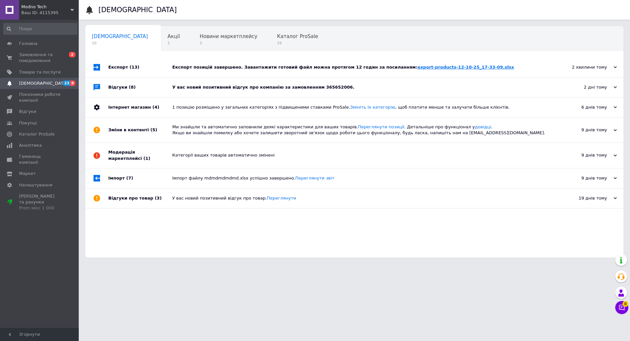
click at [417, 68] on link "export-products-12-10-25_17-33-09.xlsx" at bounding box center [465, 67] width 96 height 5
